Goal: Register for event/course

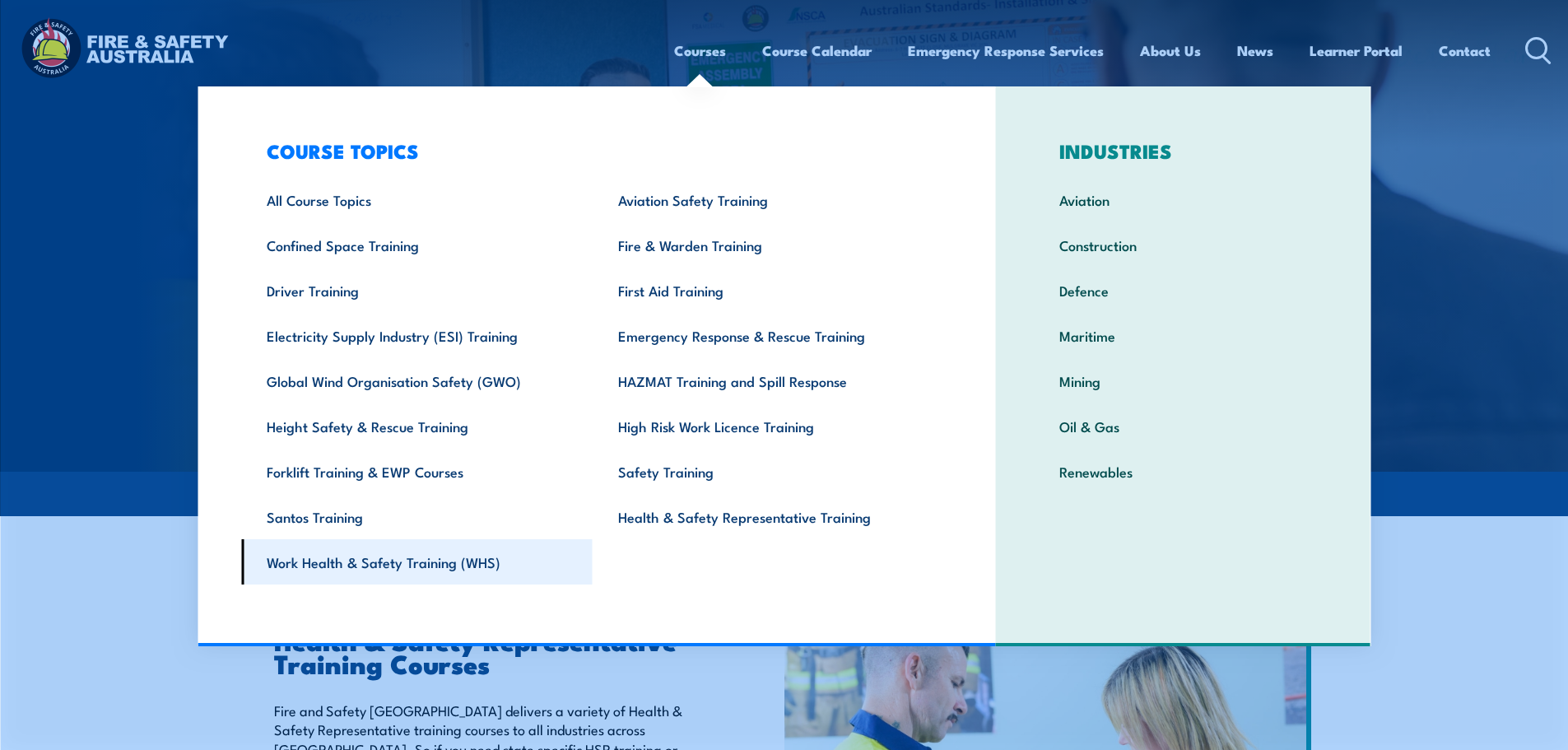
click at [449, 559] on link "Work Health & Safety Training (WHS)" at bounding box center [417, 561] width 352 height 45
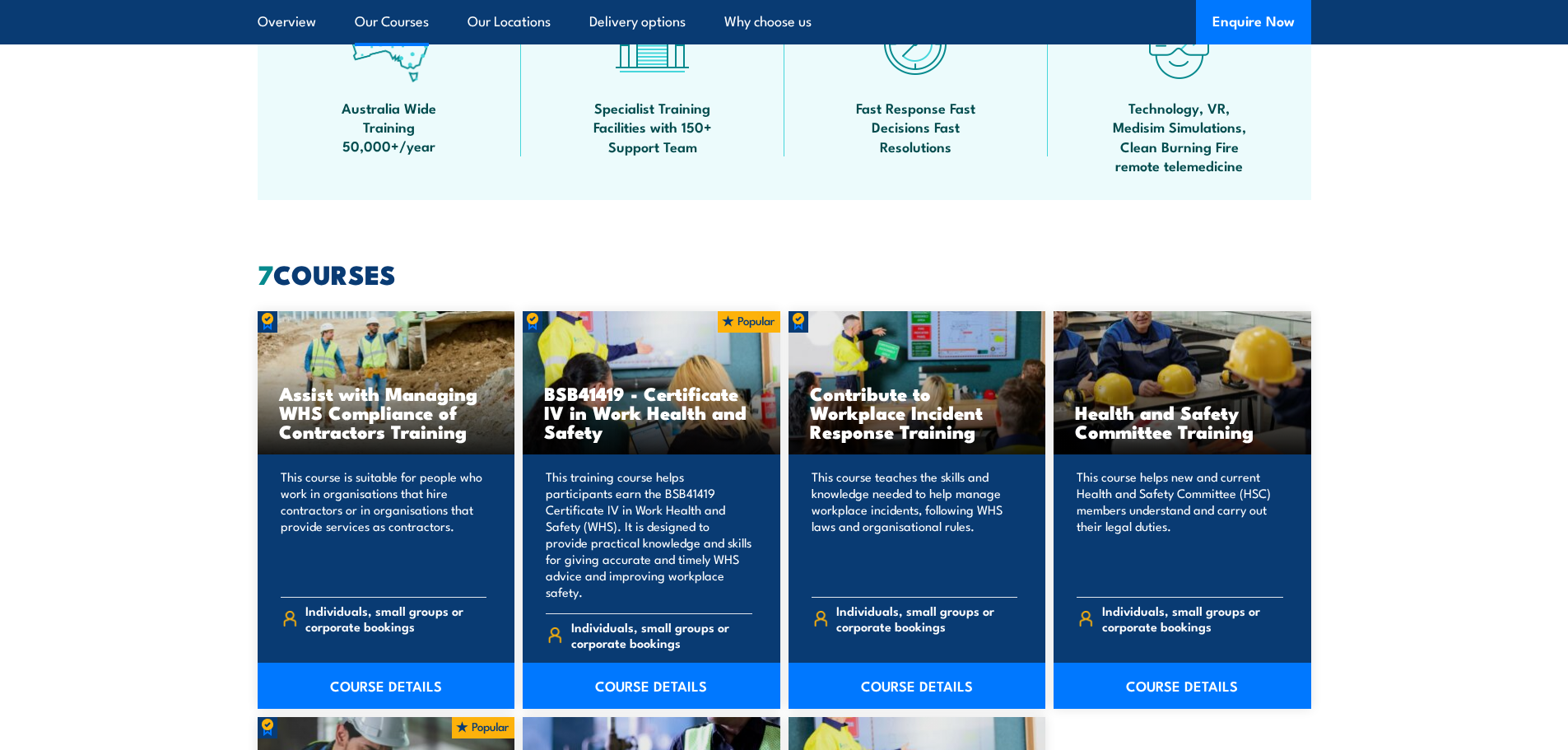
scroll to position [1317, 0]
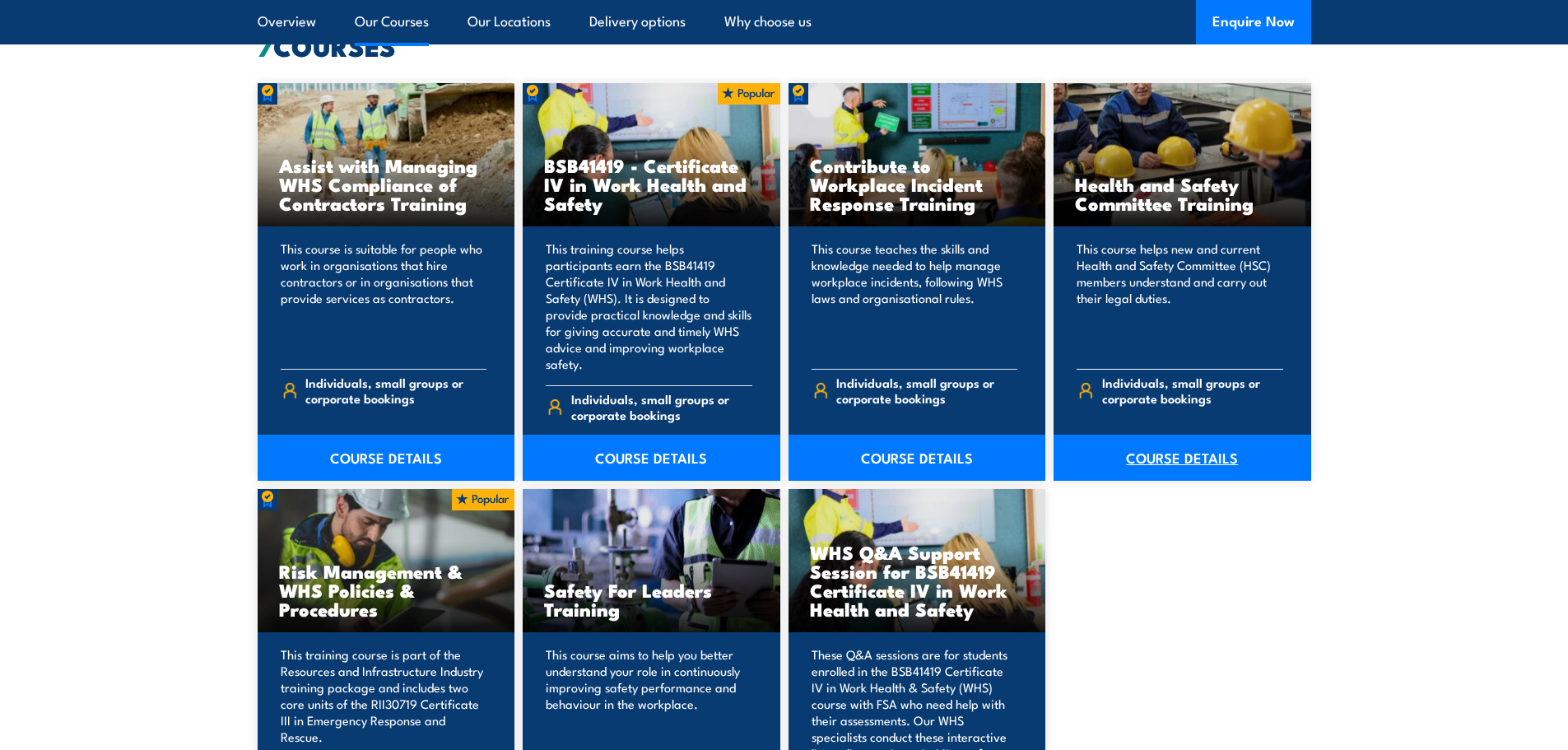
click at [1195, 449] on link "COURSE DETAILS" at bounding box center [1182, 458] width 257 height 46
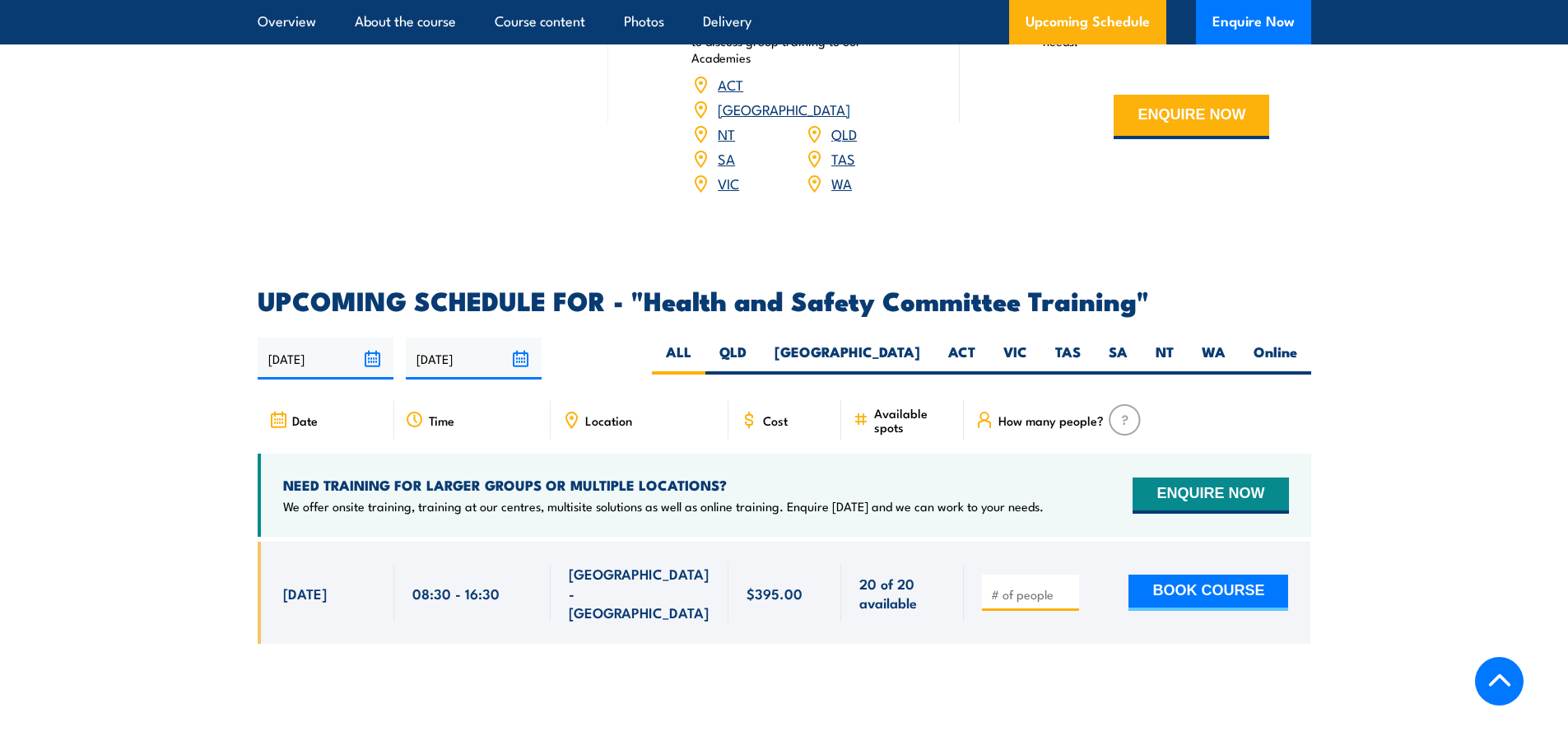
scroll to position [2469, 0]
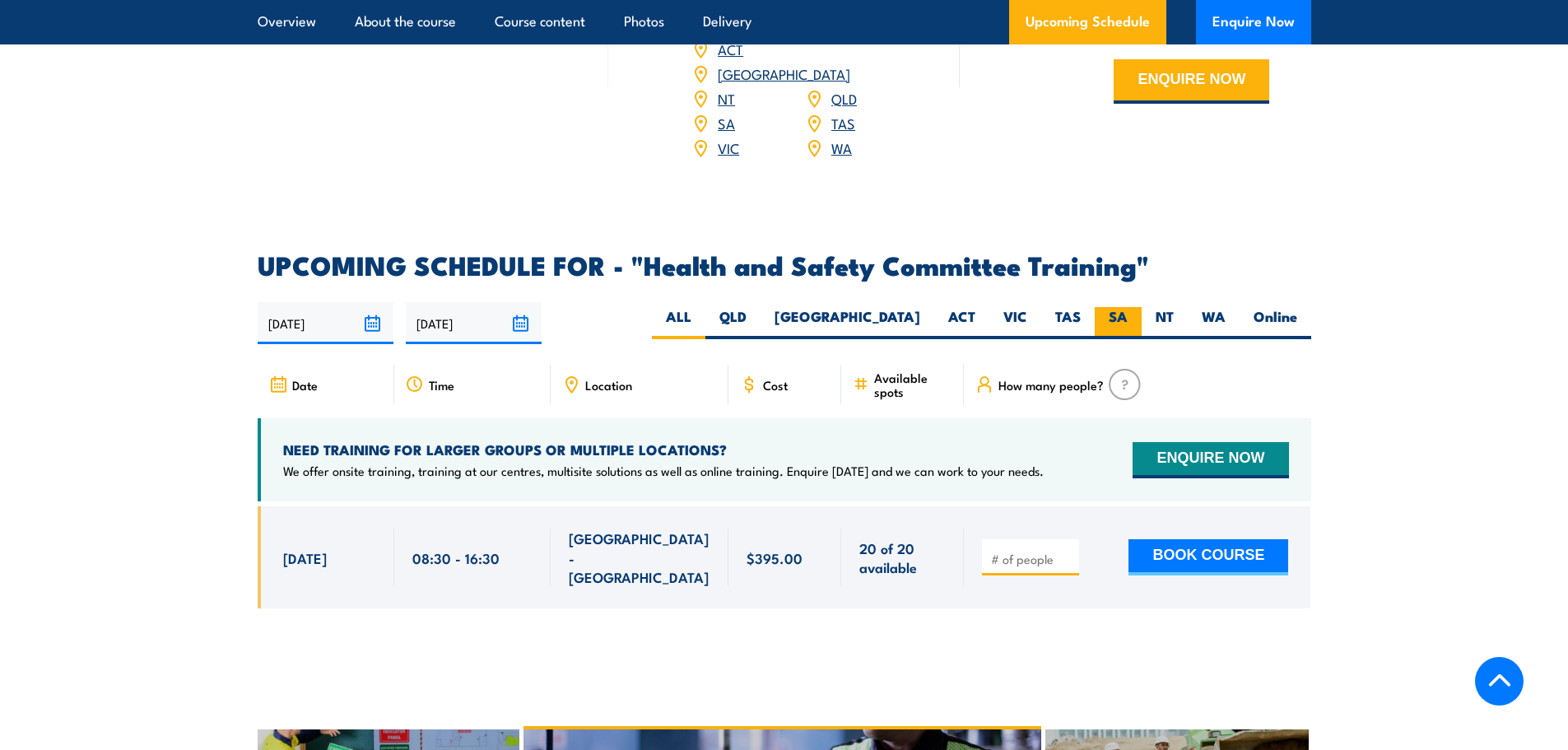
click at [1113, 307] on label "SA" at bounding box center [1118, 323] width 47 height 32
click at [1127, 307] on input "SA" at bounding box center [1133, 312] width 11 height 11
radio input "true"
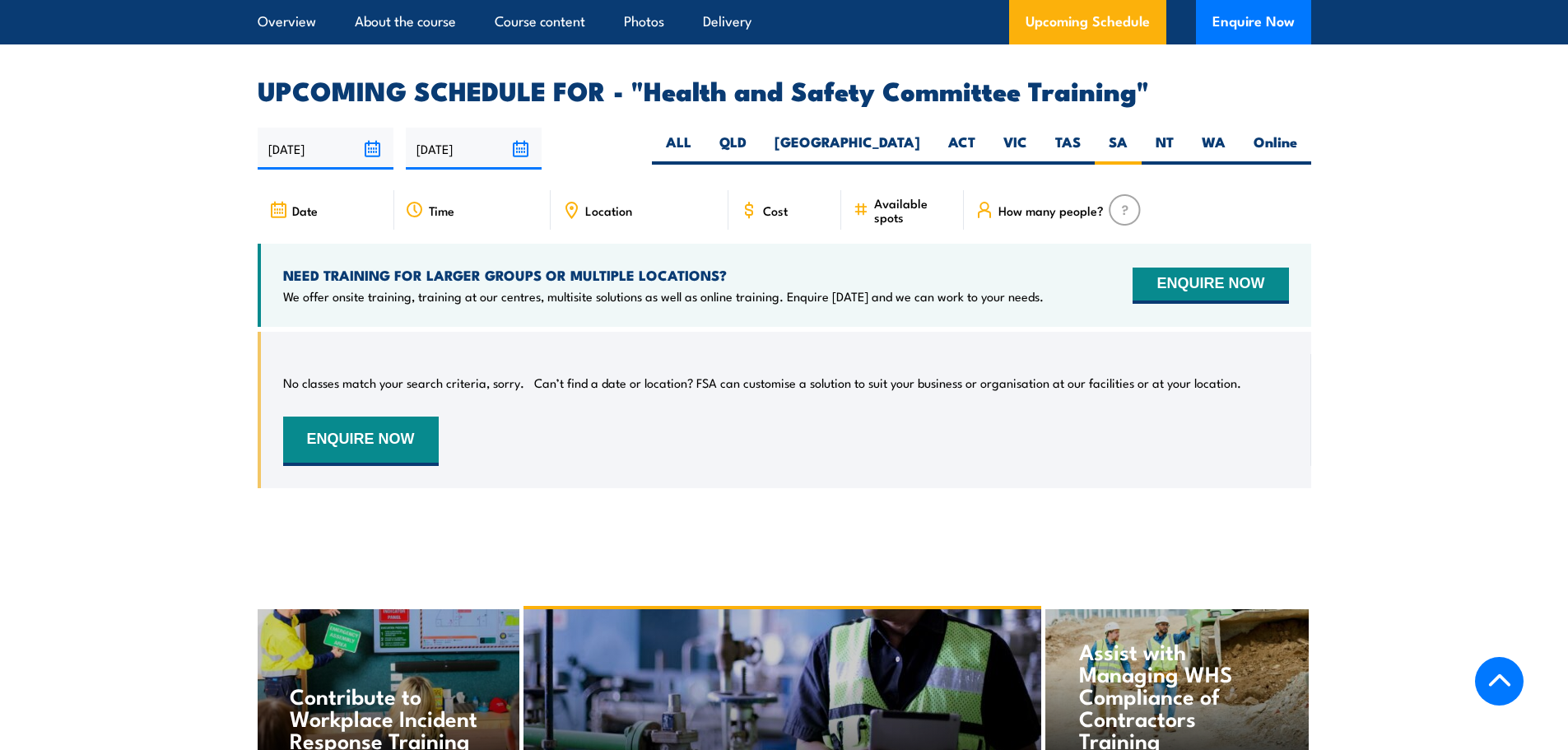
scroll to position [2614, 0]
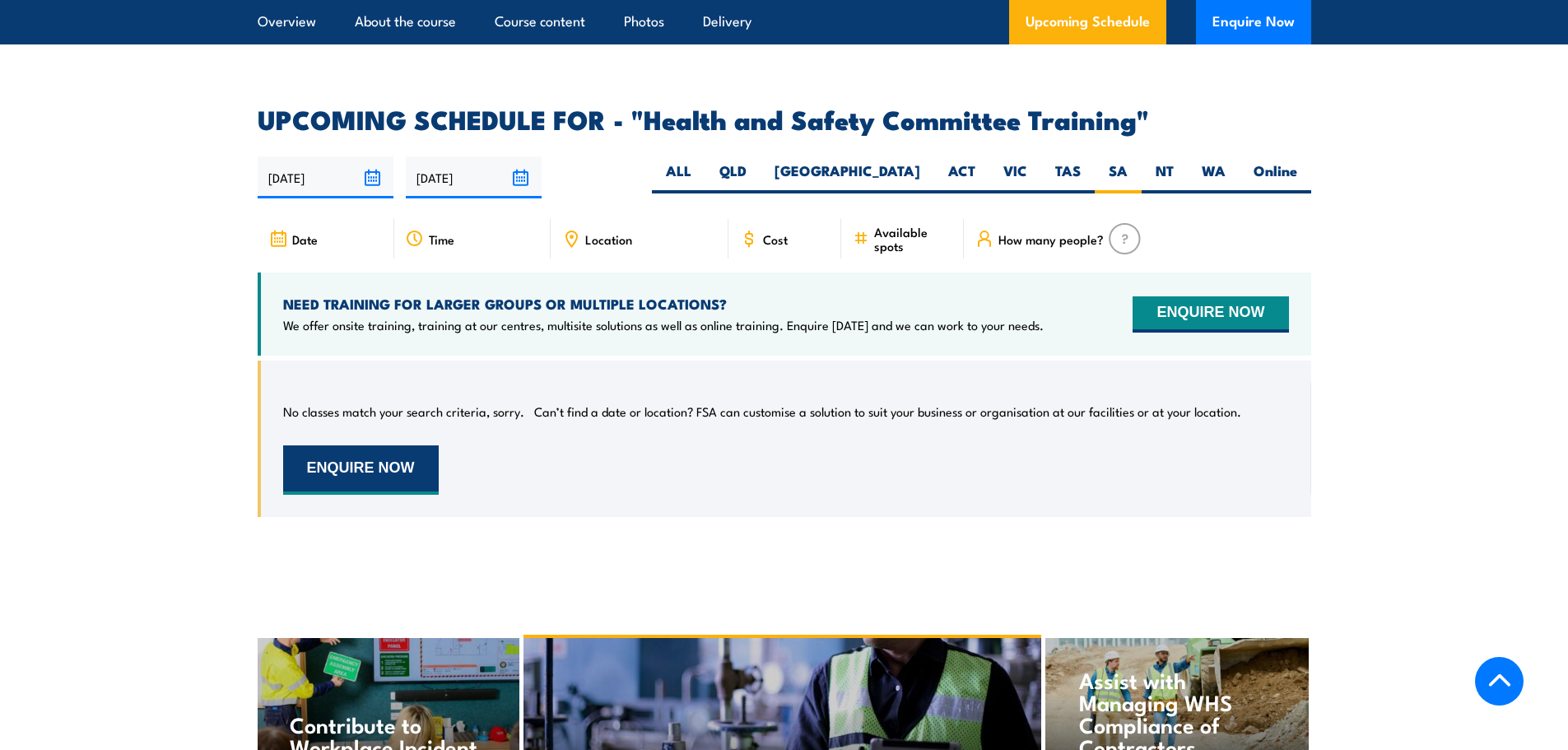
click at [411, 446] on button "ENQUIRE NOW" at bounding box center [361, 470] width 156 height 50
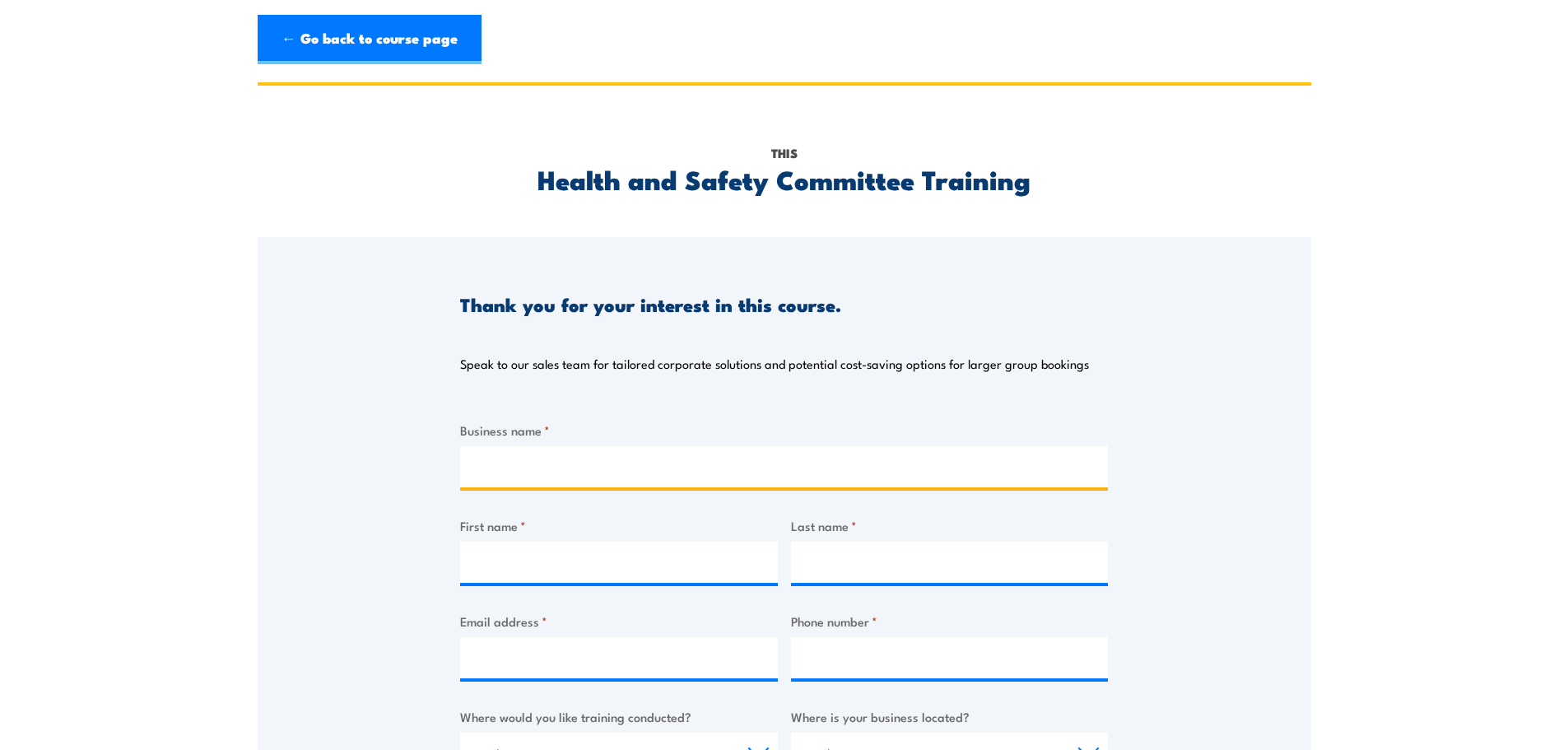
click at [571, 463] on input "Business name *" at bounding box center [784, 467] width 648 height 41
type input "LSC"
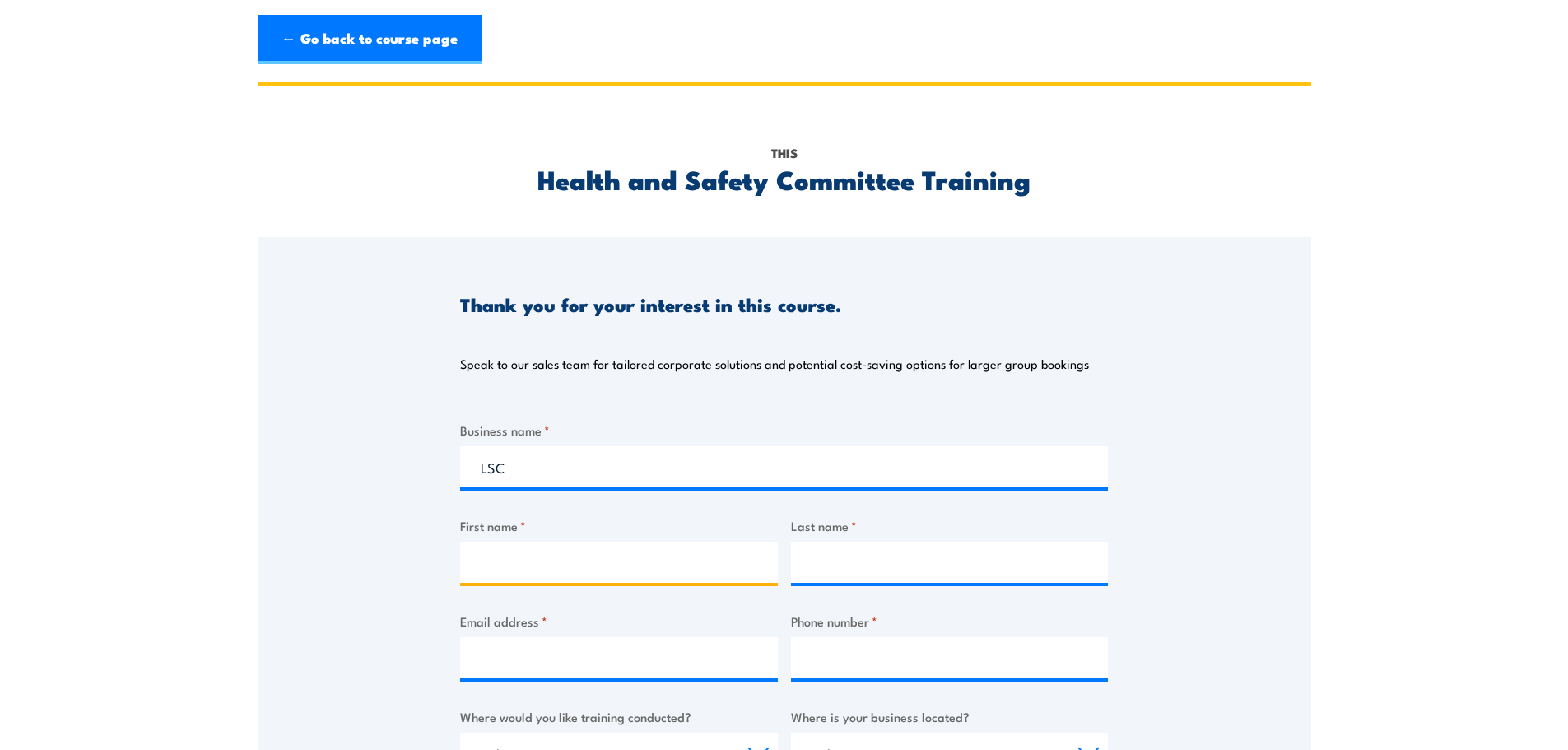
type input "Annabel"
type input "[PERSON_NAME]"
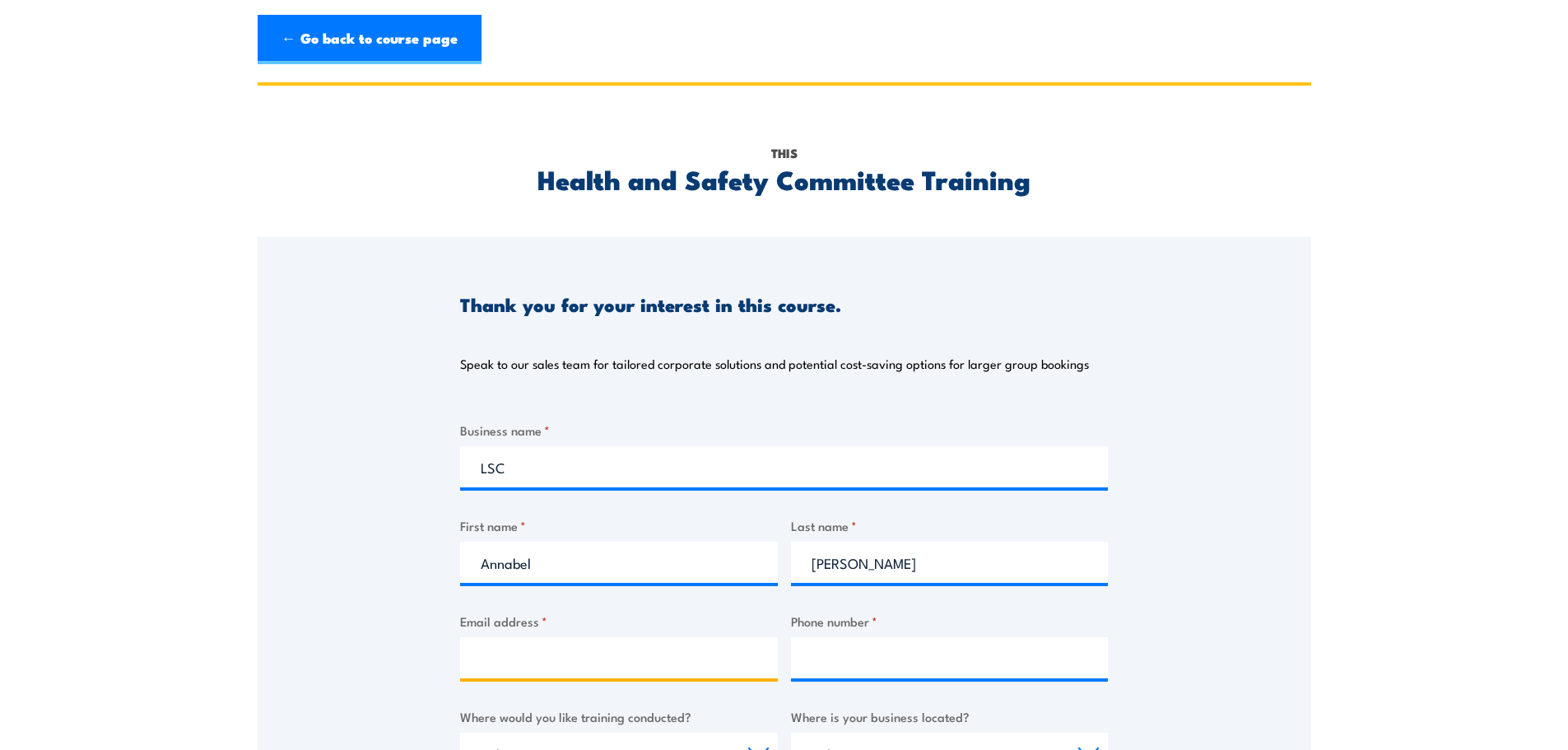
type input "[EMAIL_ADDRESS][DOMAIN_NAME]"
type input "0437827208"
select select "VIC"
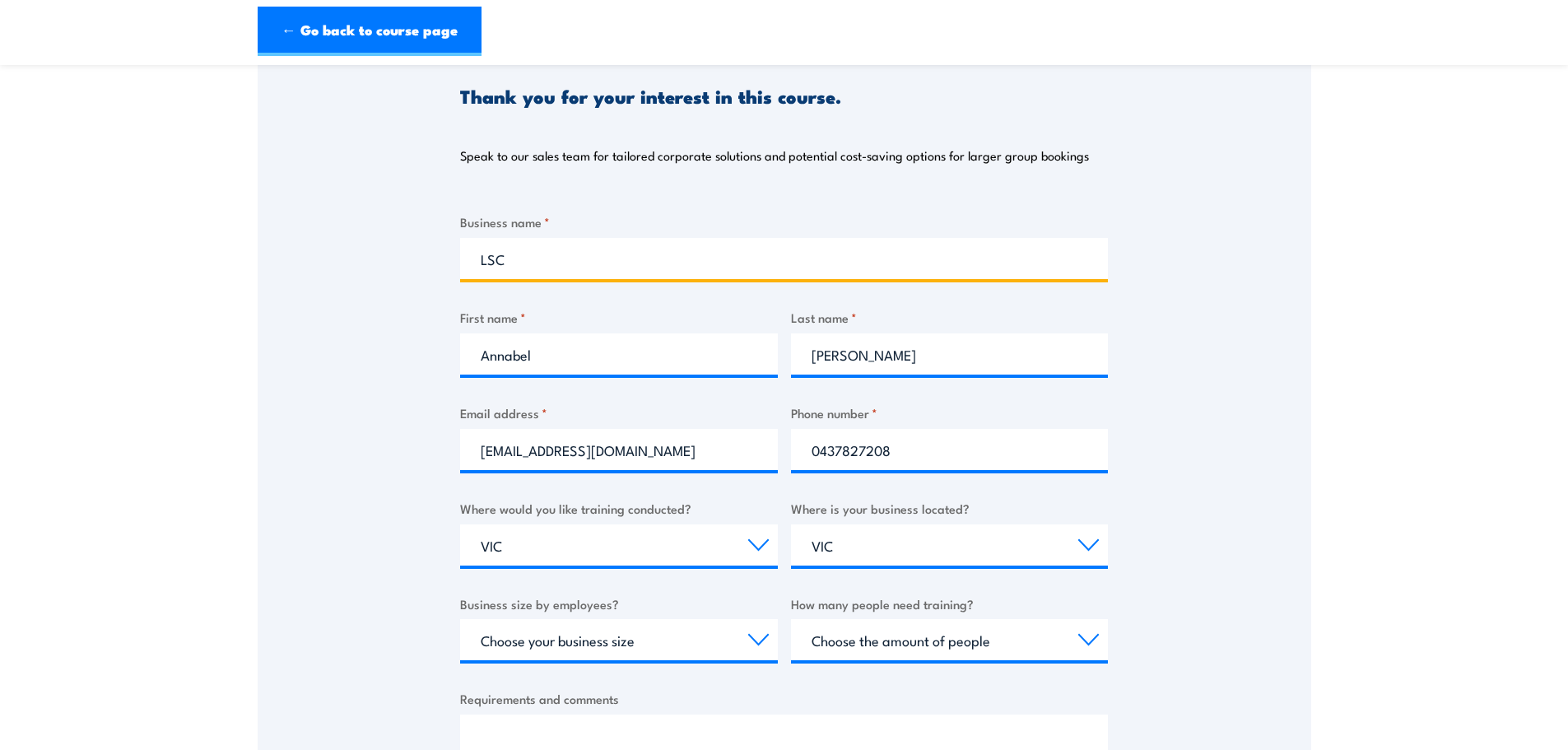
scroll to position [247, 0]
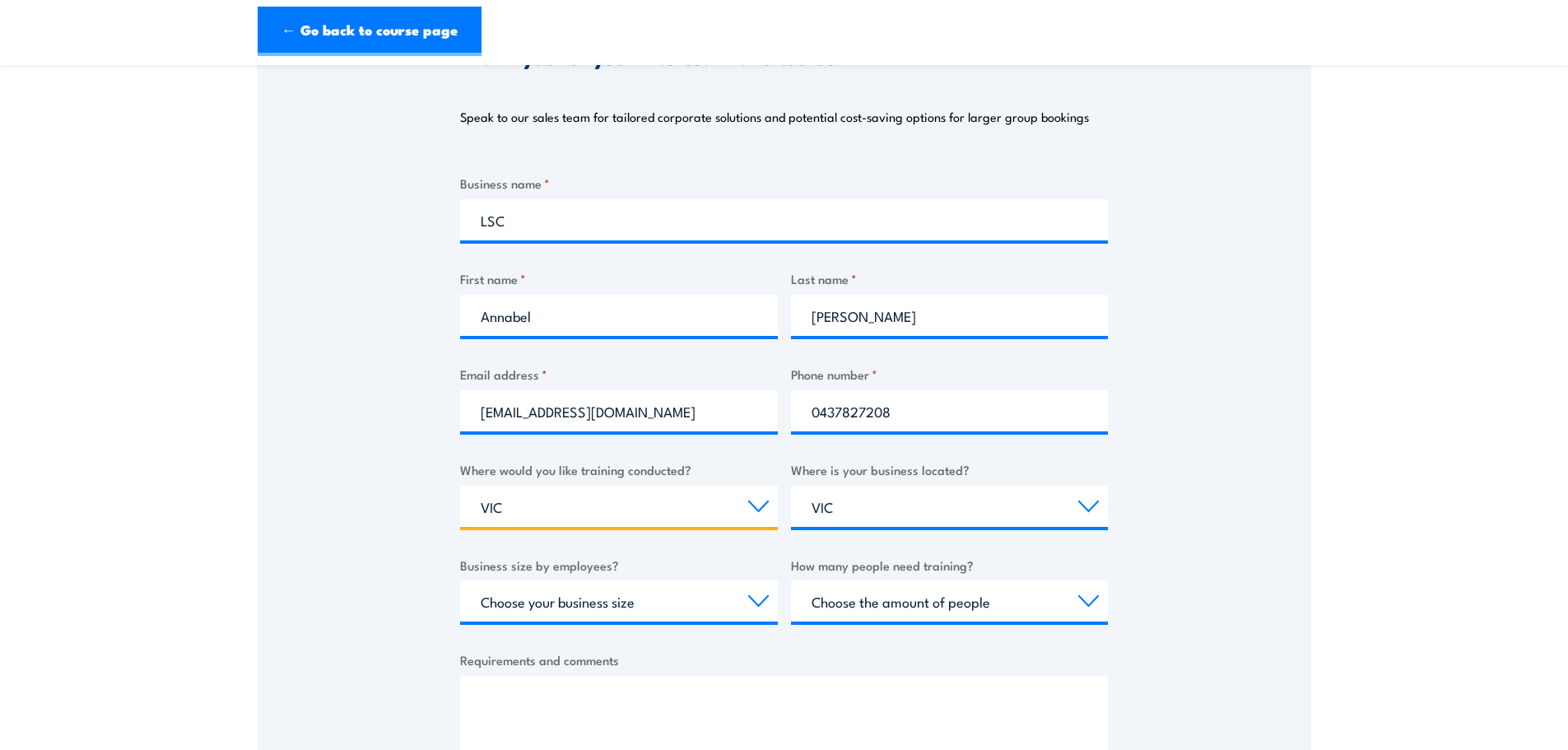
click at [502, 511] on select "Select a state or territory Nationally - multiple locations QLD NSW VIC SA ACT …" at bounding box center [618, 506] width 317 height 41
select select "SA"
click at [460, 486] on select "Select a state or territory Nationally - multiple locations QLD NSW VIC SA ACT …" at bounding box center [618, 506] width 317 height 41
click at [907, 508] on select "Select a state or territory QLD NSW VIC SA ACT WA TAS NT" at bounding box center [950, 506] width 317 height 41
select select "SA"
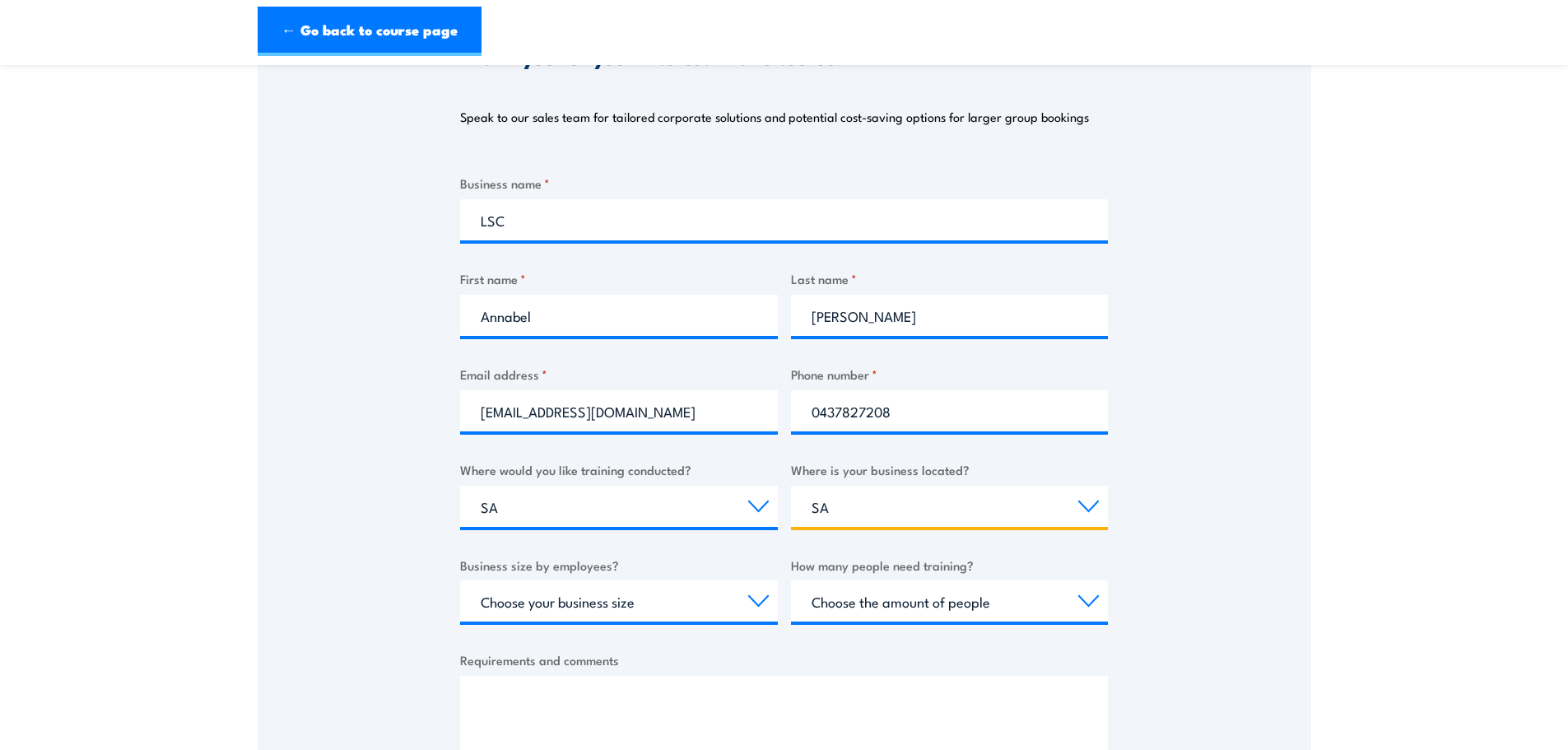
click at [791, 486] on select "Select a state or territory QLD NSW VIC SA ACT WA TAS NT" at bounding box center [950, 506] width 317 height 41
click at [688, 594] on select "Choose your business size 1 to 19 20 to 199 200+" at bounding box center [618, 600] width 317 height 41
select select "20 to 199"
click at [460, 580] on select "Choose your business size 1 to 19 20 to 199 200+" at bounding box center [618, 600] width 317 height 41
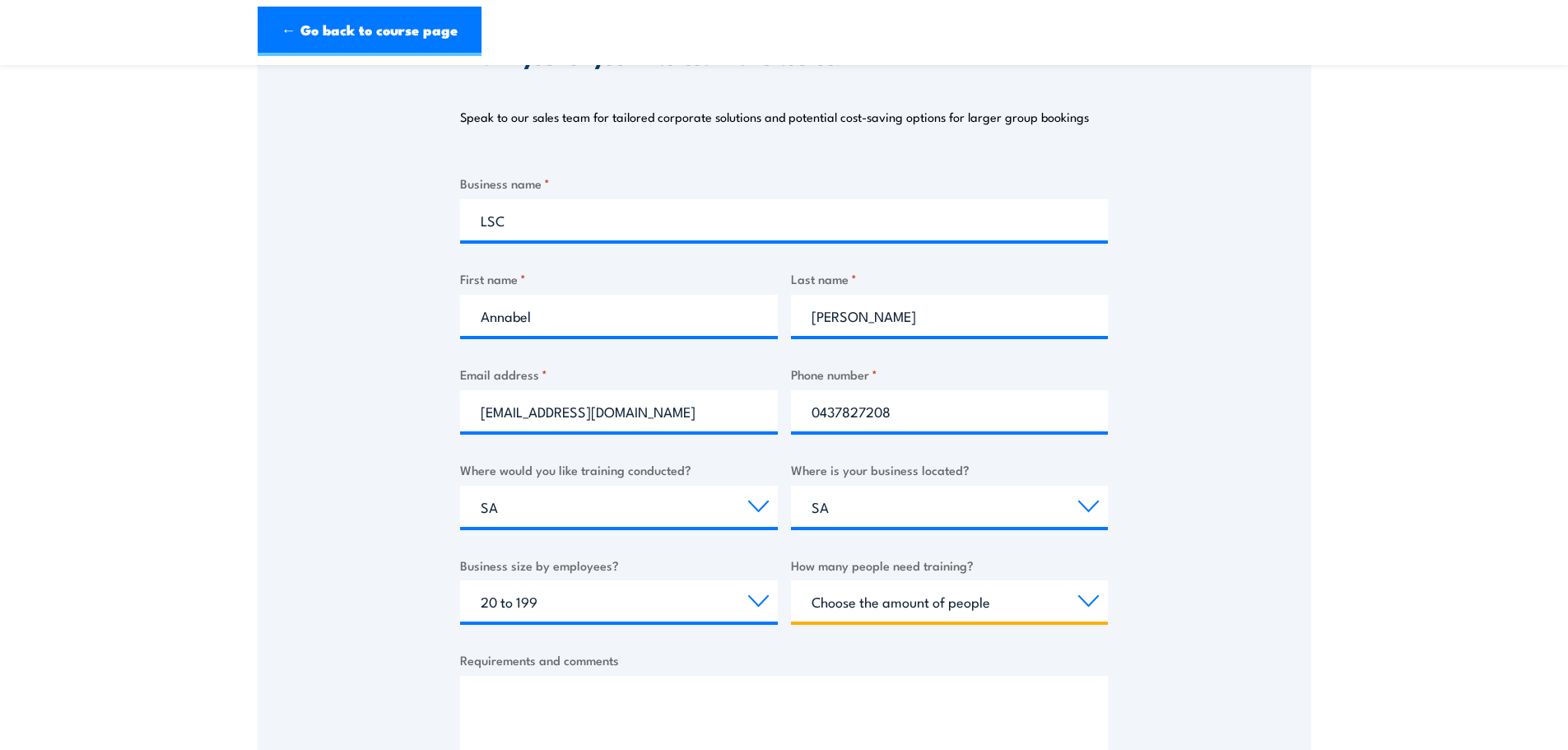
click at [888, 596] on select "Choose the amount of people 1 to 4 5 to 19 20+" at bounding box center [950, 600] width 317 height 41
select select "1 to 4"
click at [791, 580] on select "Choose the amount of people 1 to 4 5 to 19 20+" at bounding box center [950, 600] width 317 height 41
click at [575, 691] on textarea "Requirements and comments" at bounding box center [784, 719] width 648 height 88
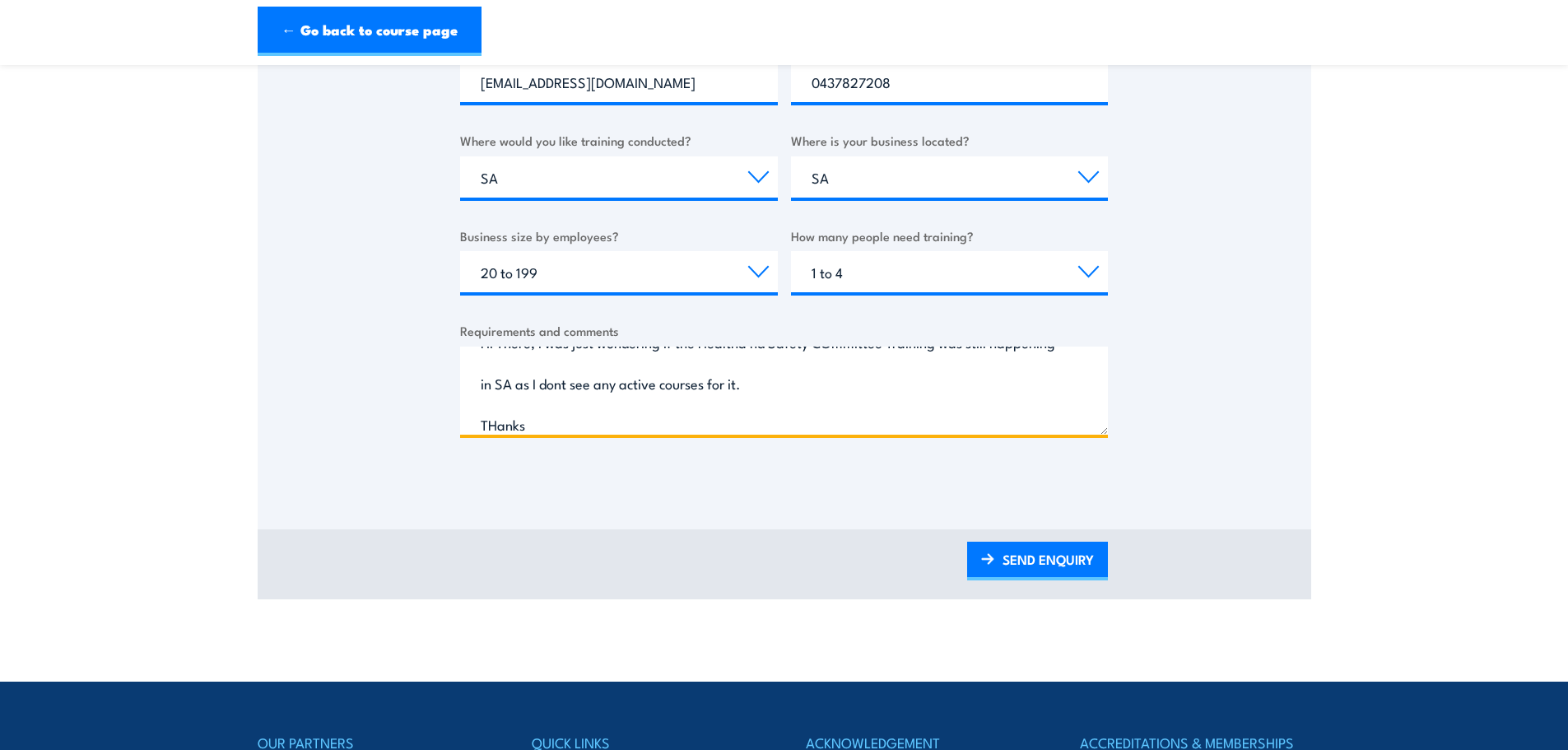
scroll to position [67, 0]
click at [493, 388] on textarea "Hi There, I was just wondering if the Healtha nd Safety COmmittee Training was …" at bounding box center [784, 390] width 648 height 88
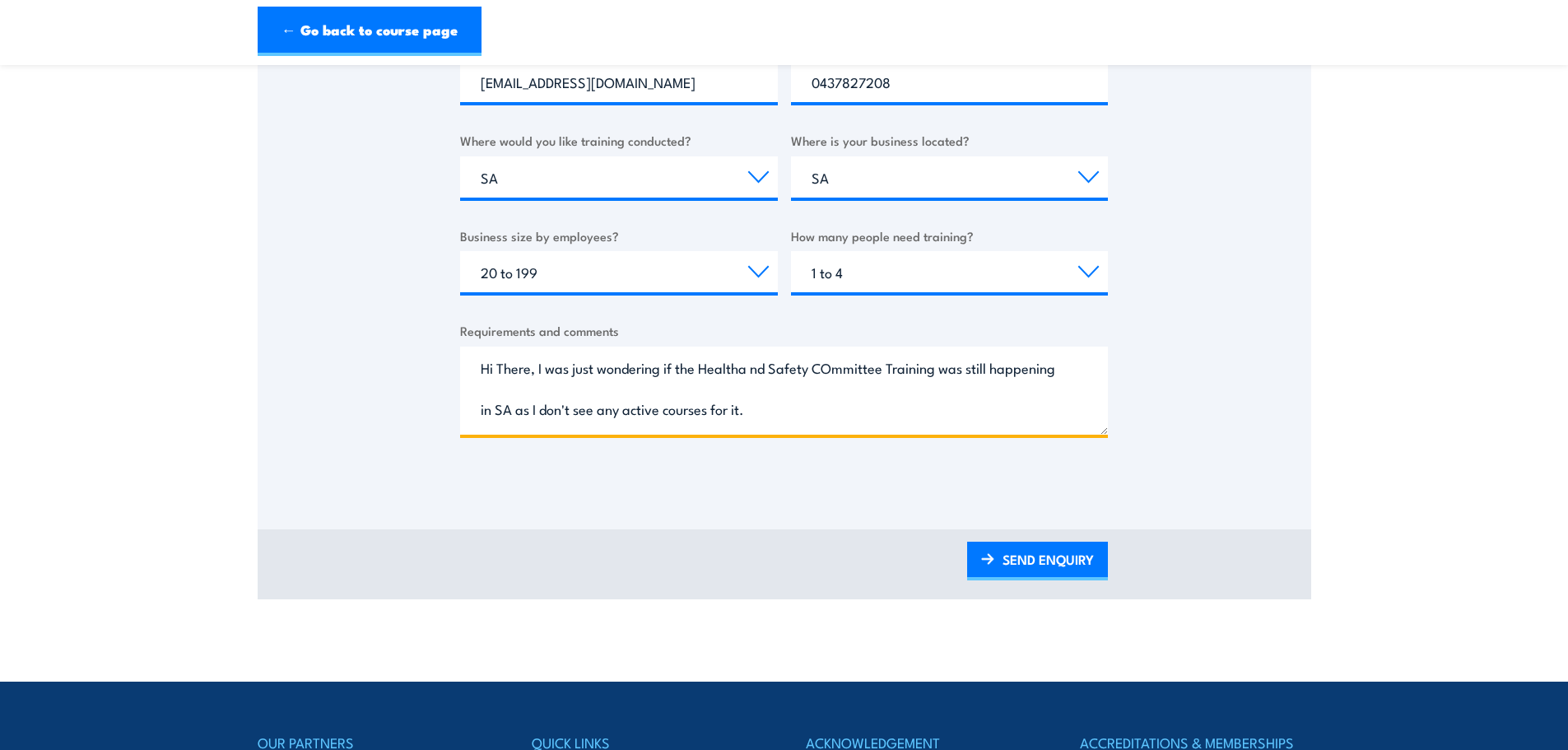
click at [741, 368] on textarea "Hi There, I was just wondering if the Healtha nd Safety COmmittee Training was …" at bounding box center [784, 390] width 648 height 88
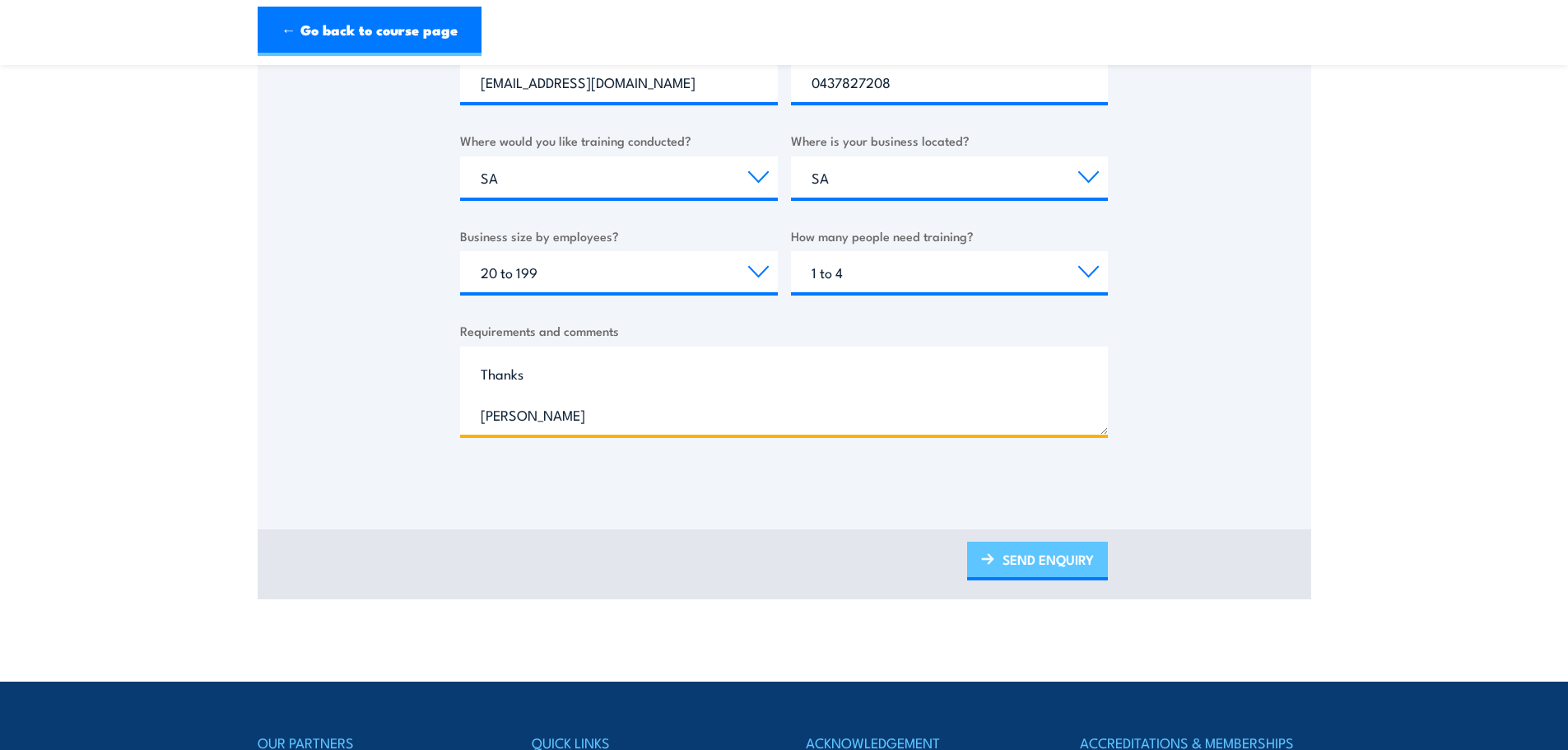
type textarea "Hi There, I was just wondering if the Health and Safety Committee Training was …"
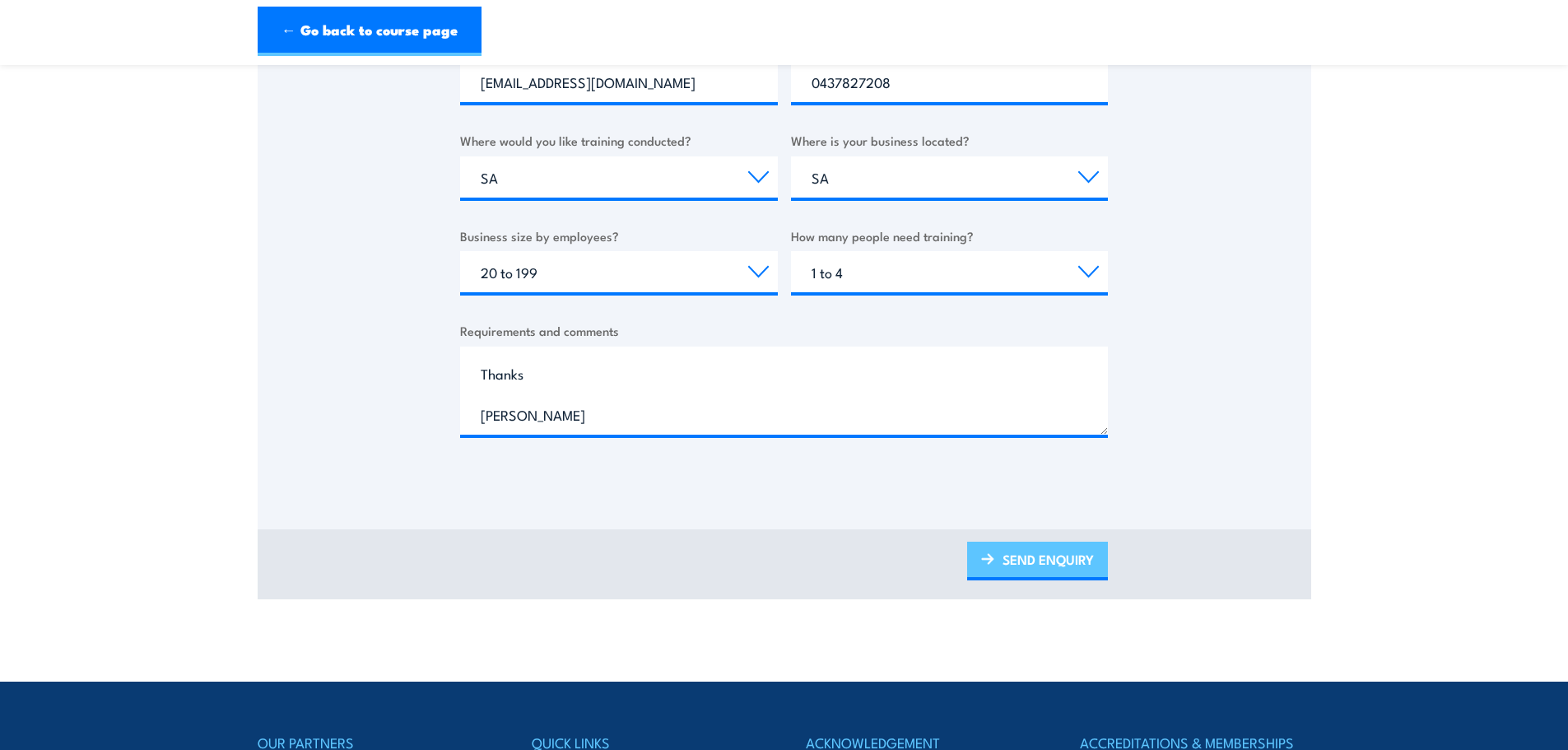
click at [1011, 556] on link "SEND ENQUIRY" at bounding box center [1038, 560] width 141 height 38
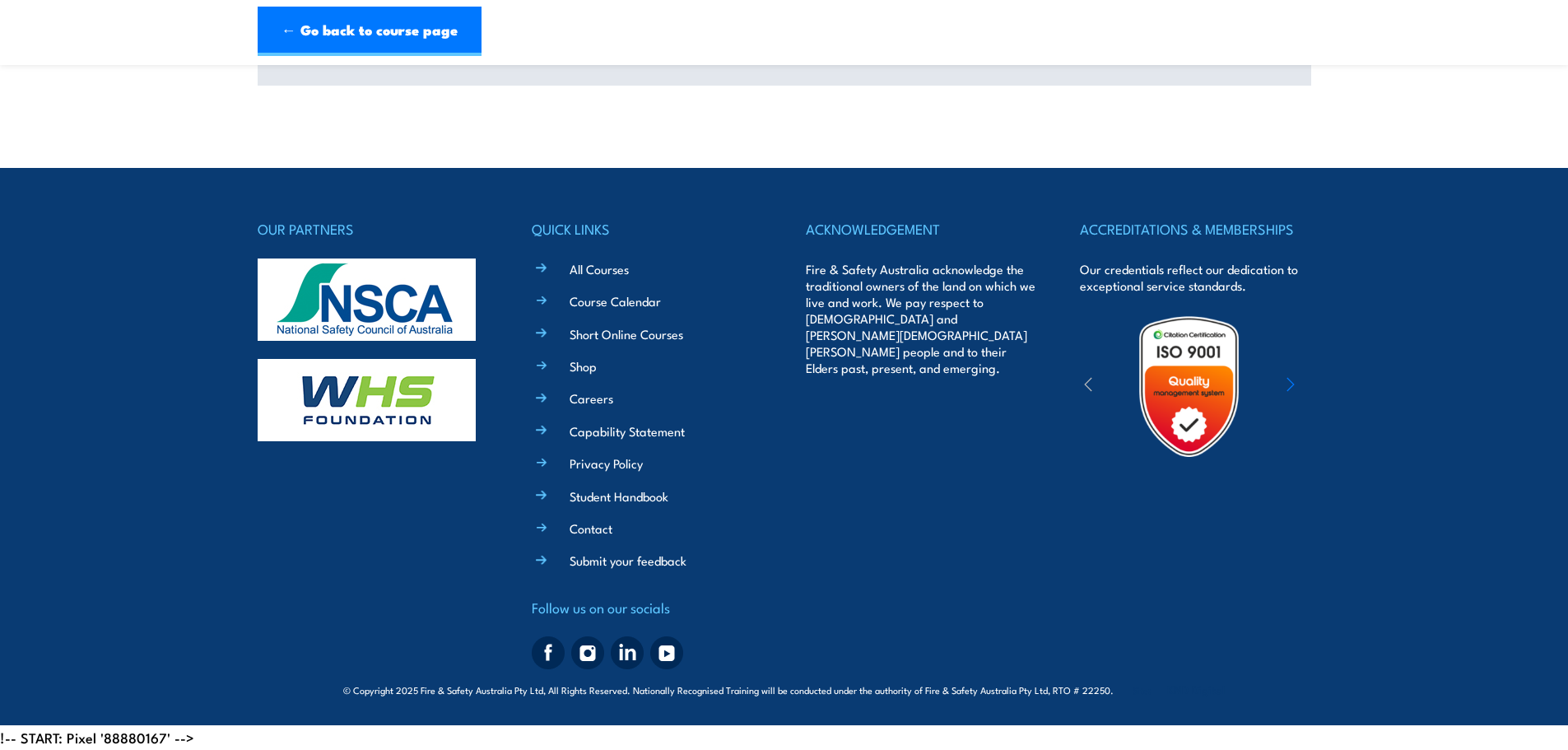
scroll to position [0, 0]
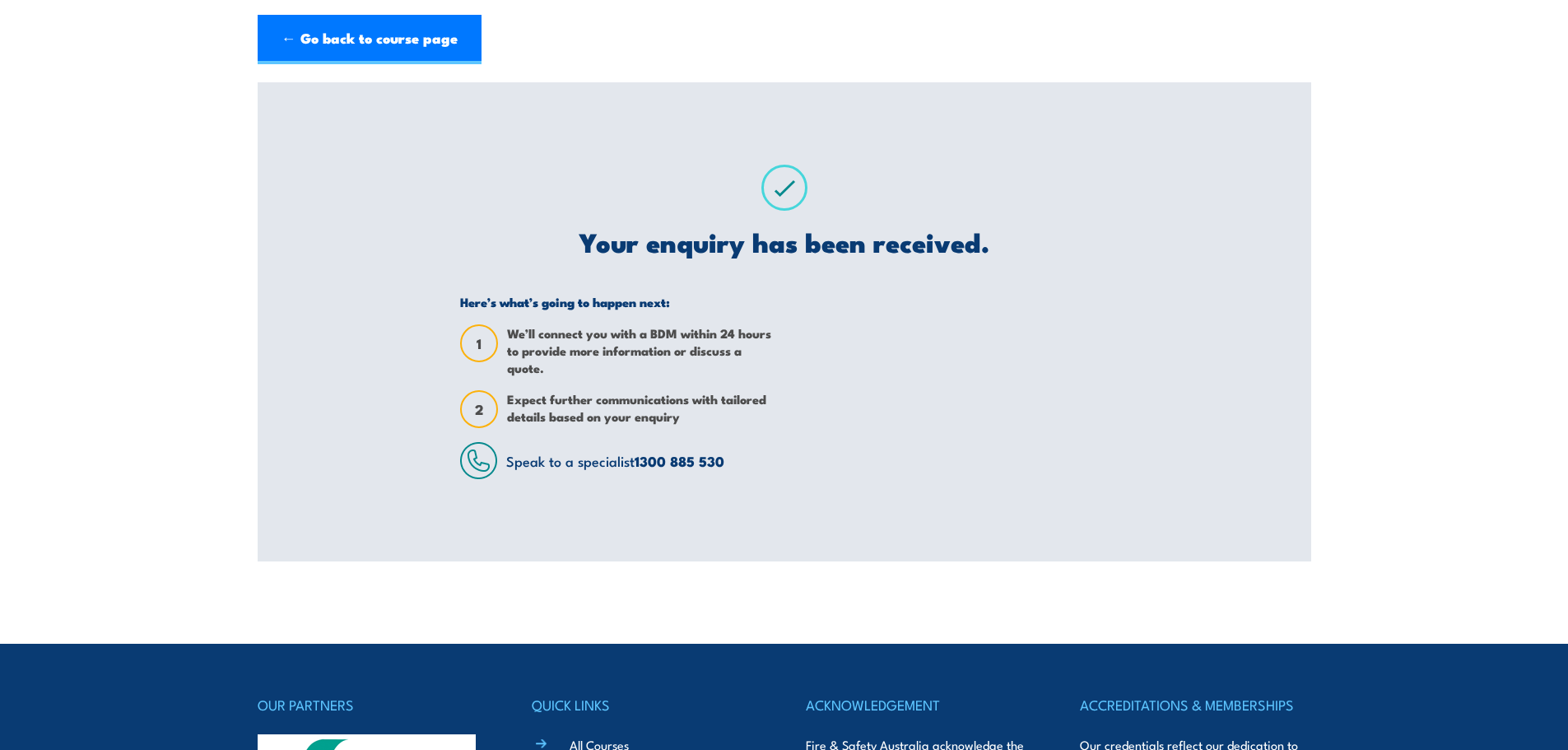
drag, startPoint x: 358, startPoint y: 46, endPoint x: 371, endPoint y: 68, distance: 25.6
click at [358, 46] on link "← Go back to course page" at bounding box center [370, 39] width 224 height 50
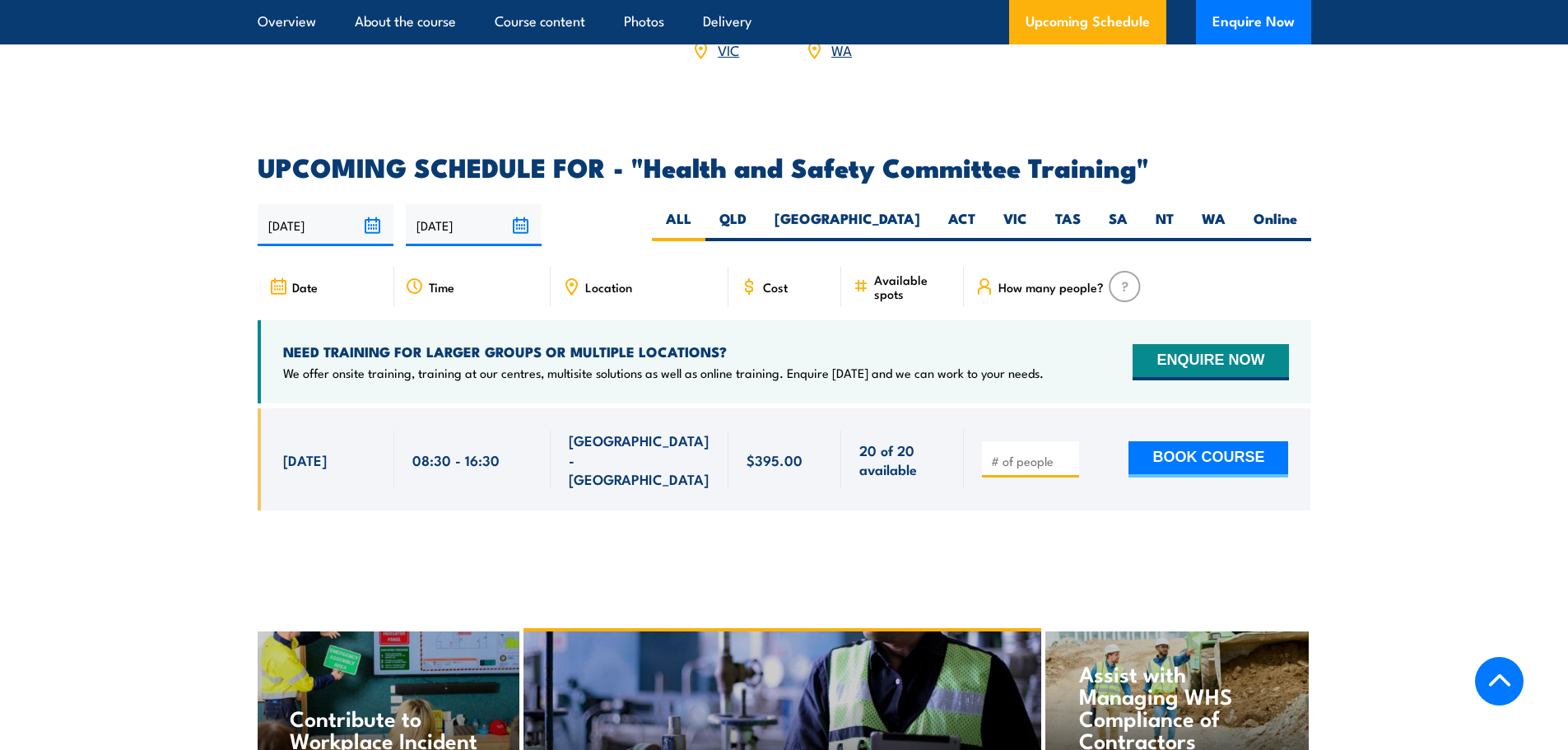
scroll to position [2450, 0]
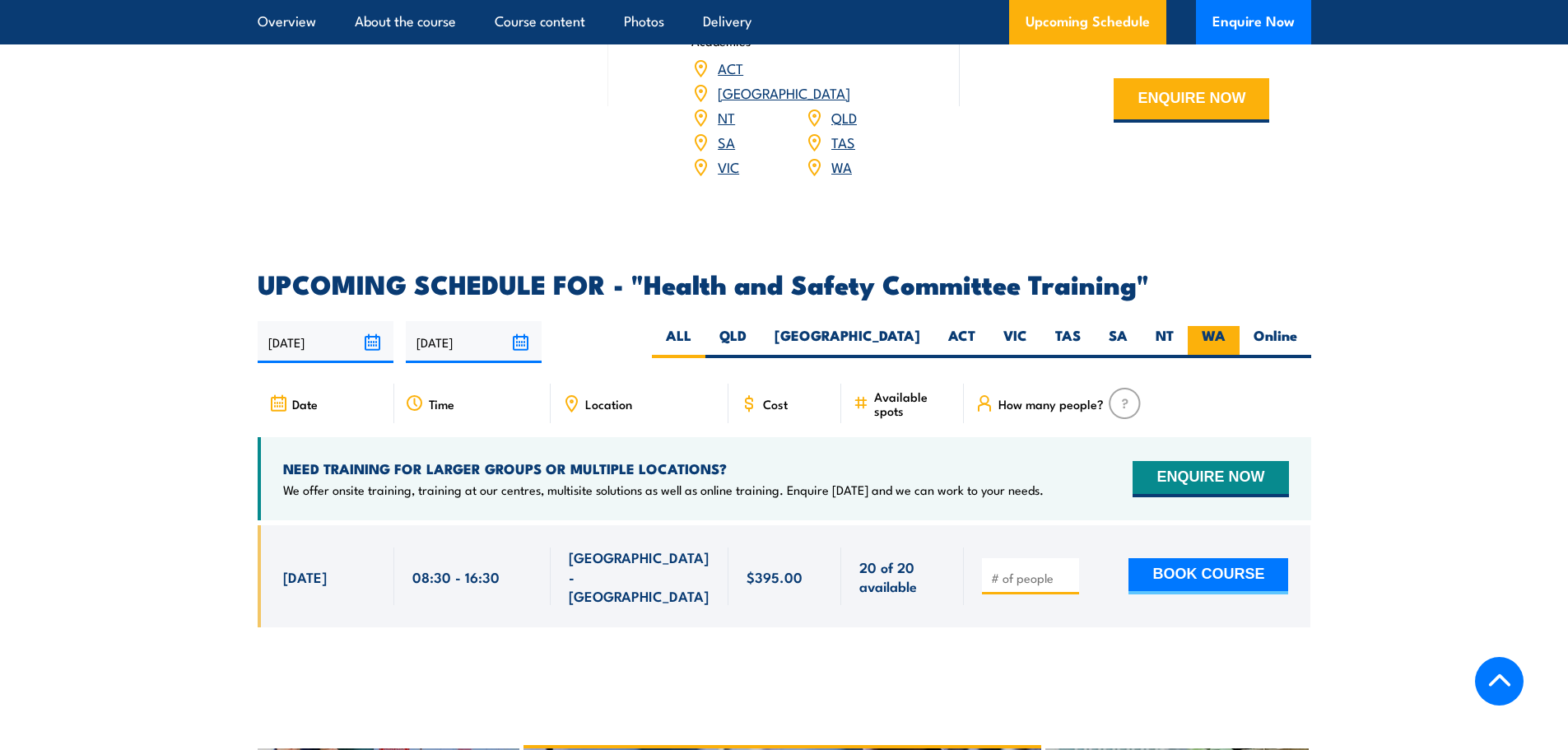
click at [1209, 326] on label "WA" at bounding box center [1214, 342] width 52 height 32
click at [1226, 326] on input "WA" at bounding box center [1231, 331] width 11 height 11
radio input "true"
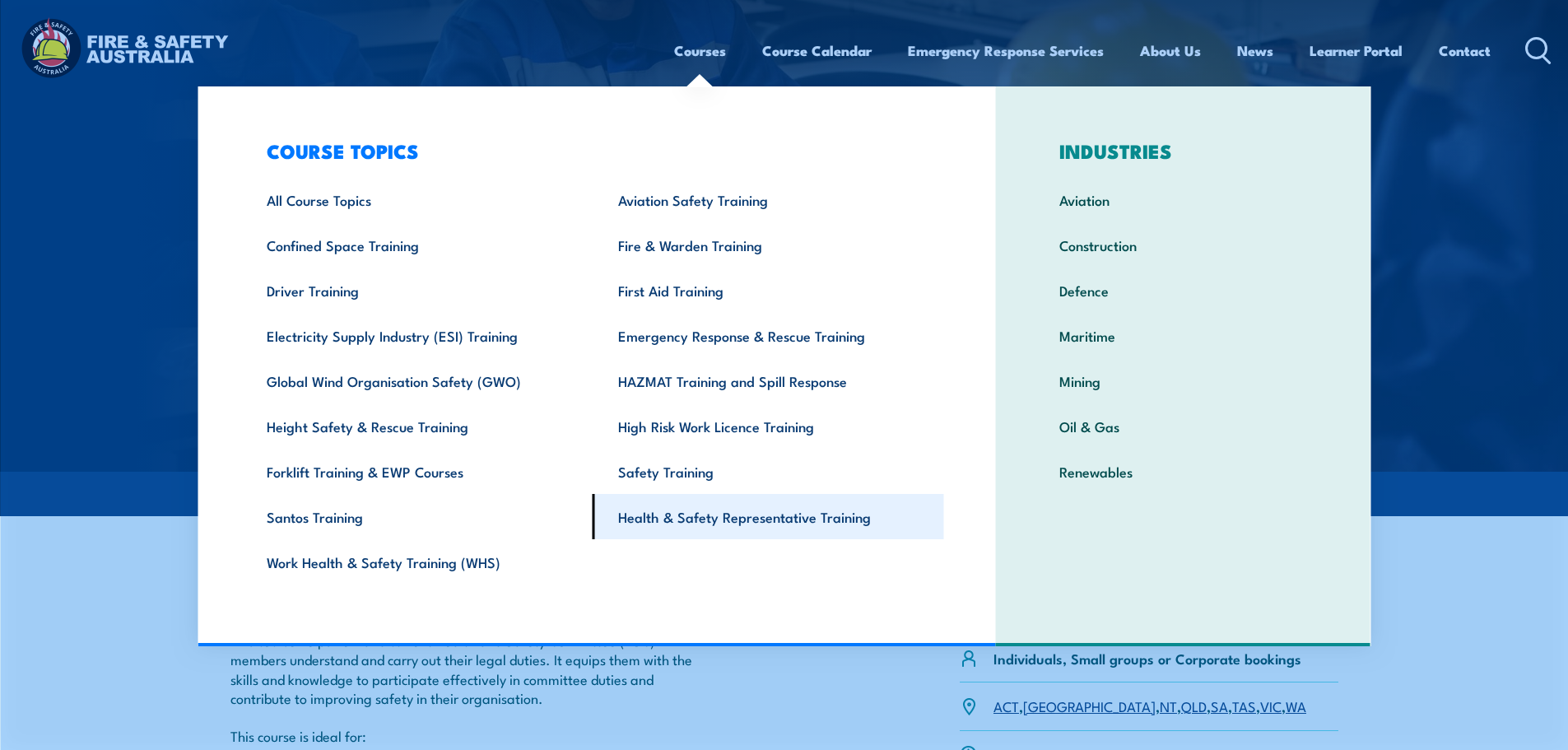
click at [666, 509] on link "Health & Safety Representative Training" at bounding box center [768, 516] width 352 height 45
